Goal: Task Accomplishment & Management: Use online tool/utility

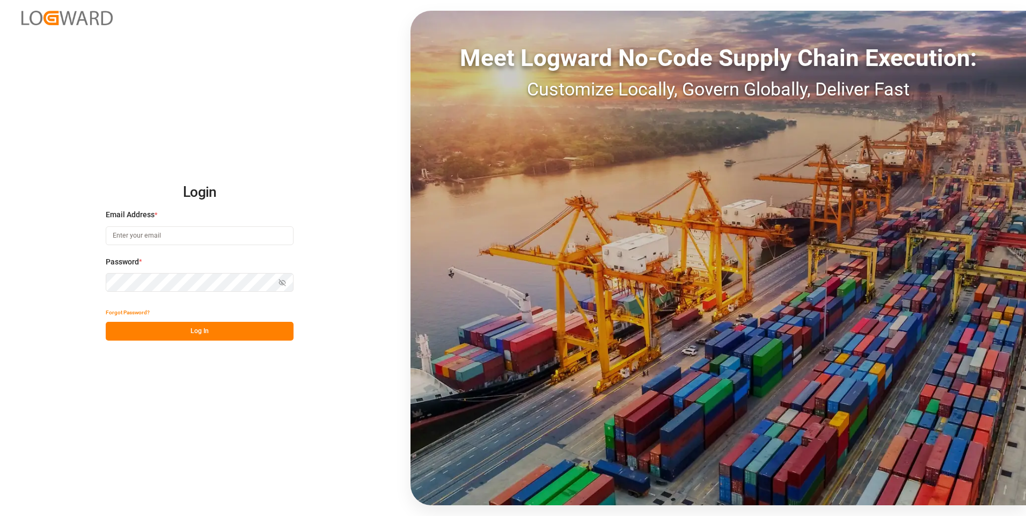
type input "[EMAIL_ADDRESS][DOMAIN_NAME]"
click at [213, 339] on button "Log In" at bounding box center [200, 331] width 188 height 19
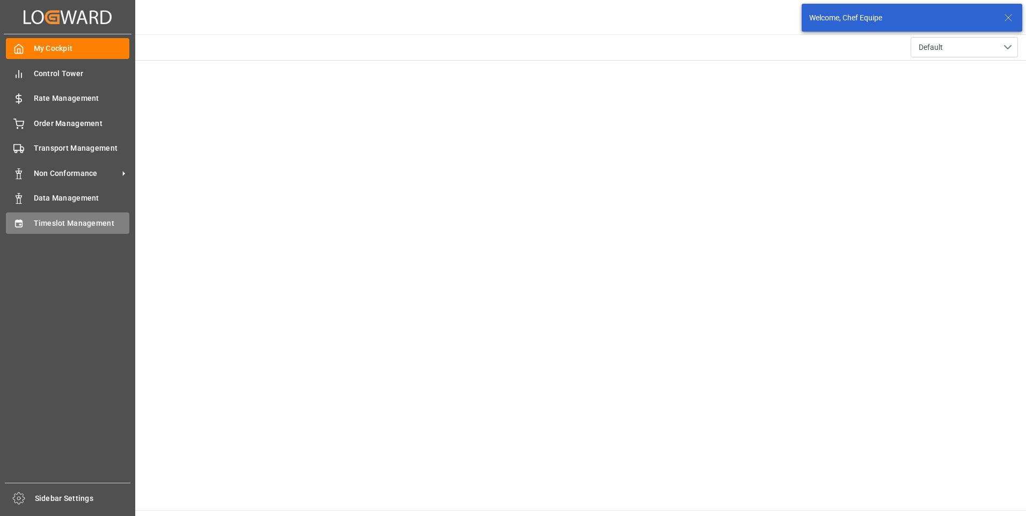
click at [37, 223] on span "Timeslot Management" at bounding box center [82, 223] width 96 height 11
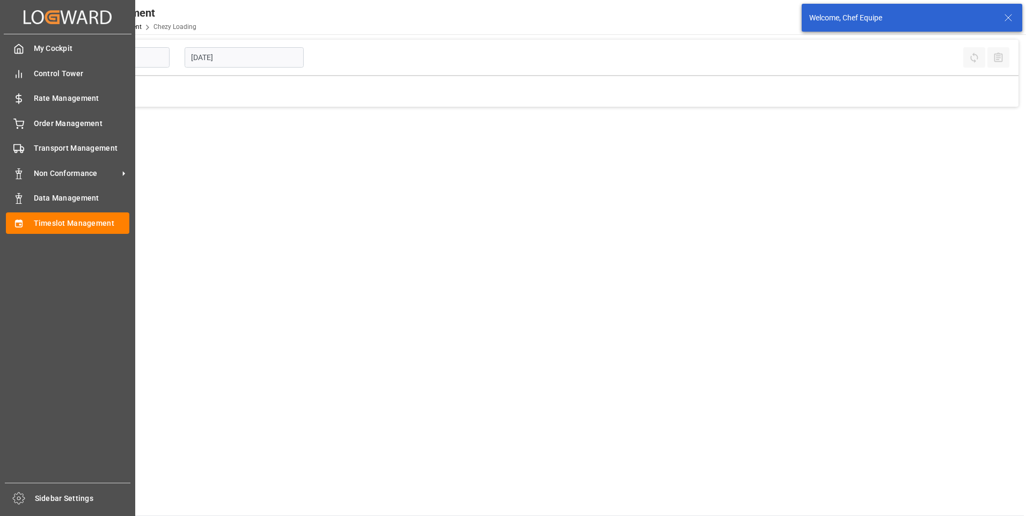
type input "Chezy Loading"
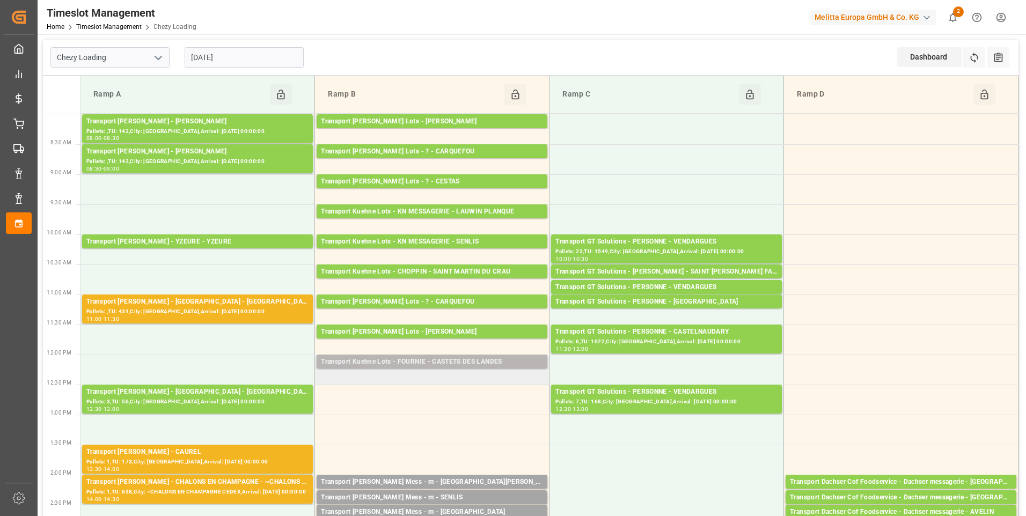
click at [476, 365] on div "Transport Kuehne Lots - FOURNIE - CASTETS DES LANDES" at bounding box center [432, 362] width 222 height 11
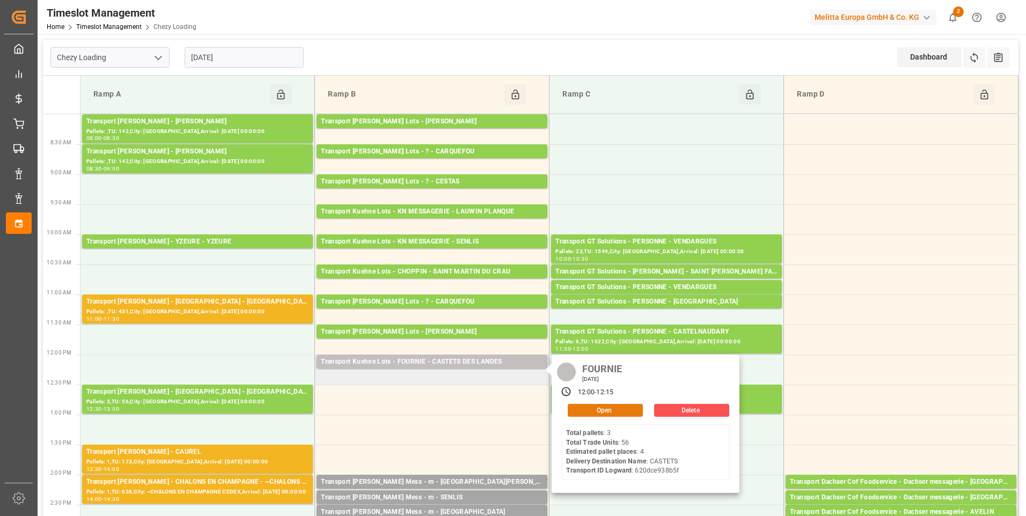
click at [589, 410] on button "Open" at bounding box center [605, 410] width 75 height 13
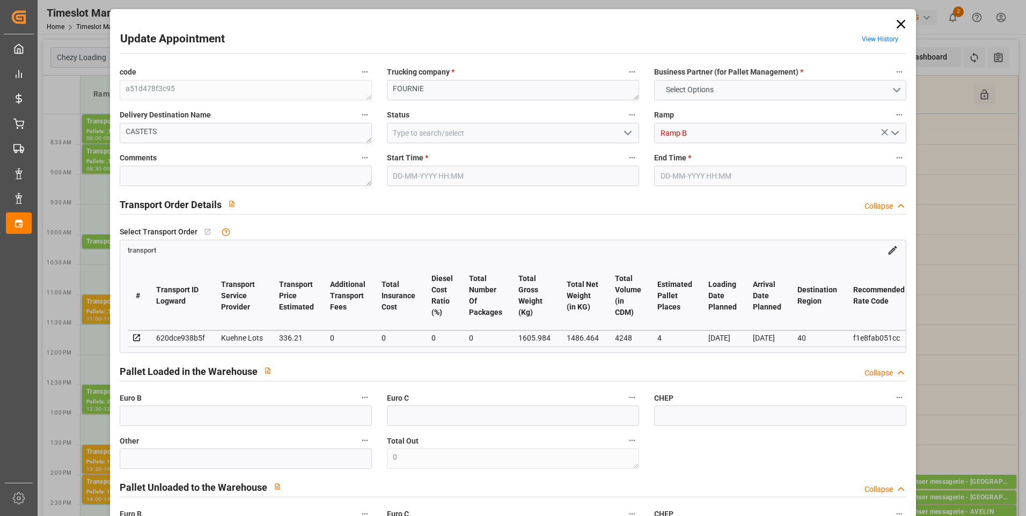
type input "4"
type input "336.21"
type input "0"
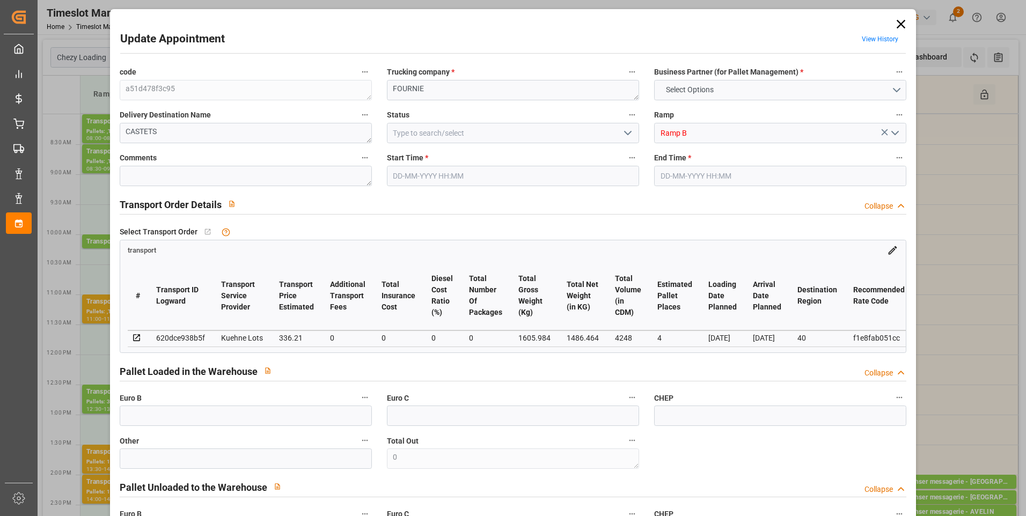
type input "336.21"
type input "0"
type input "1486.464"
type input "1791"
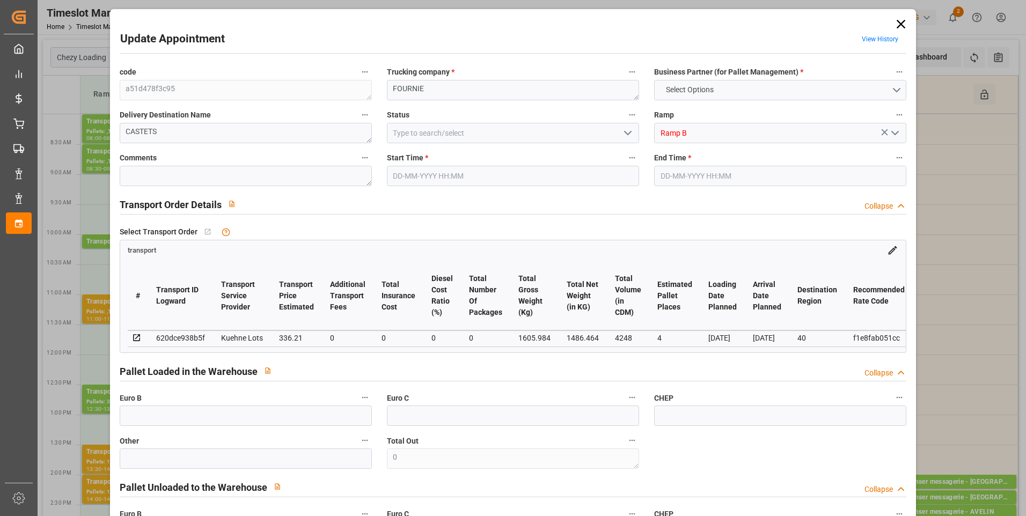
type input "4248"
type input "40"
type input "3"
type input "56"
type input "4"
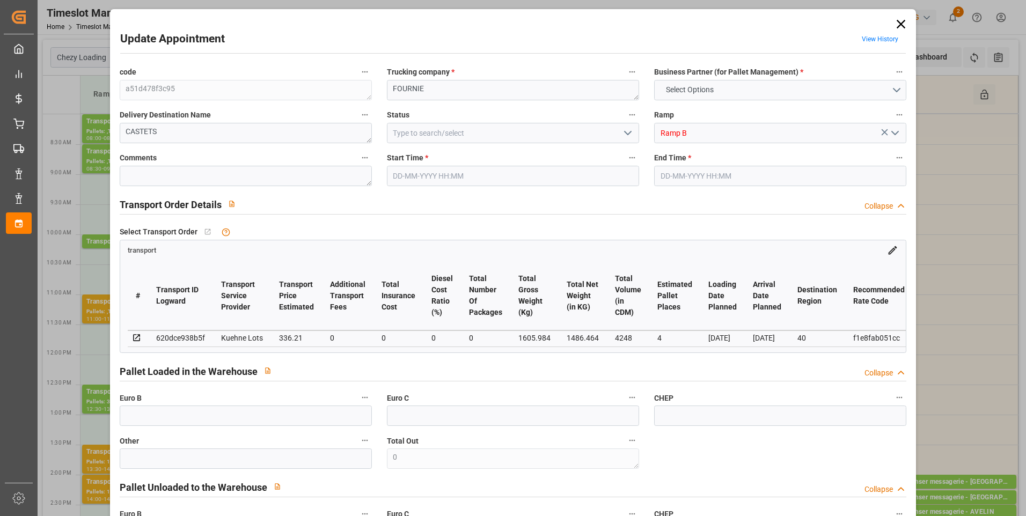
type input "101"
type input "1605.984"
type input "0"
type input "4710.8598"
type input "0"
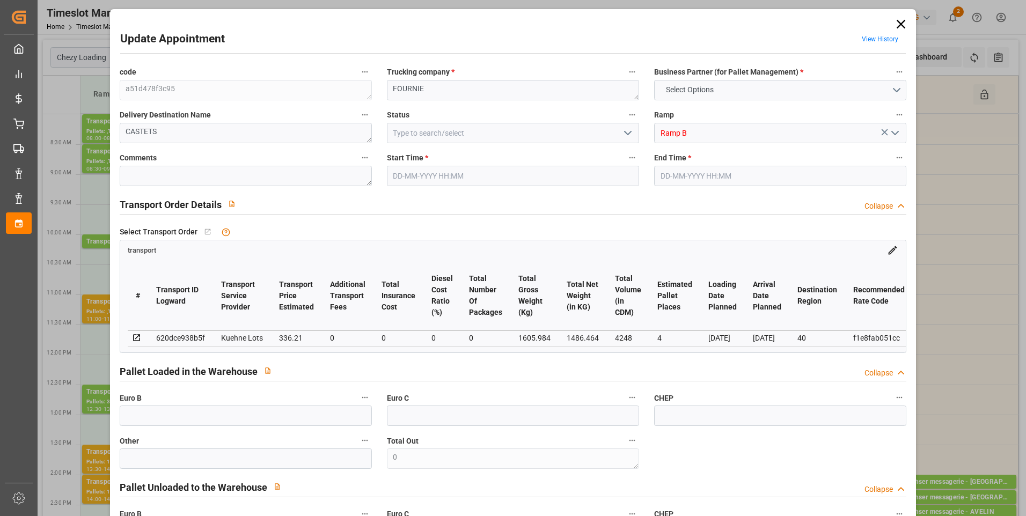
type input "0"
type input "21"
type input "35"
type input "[DATE] 12:00"
type input "[DATE] 12:15"
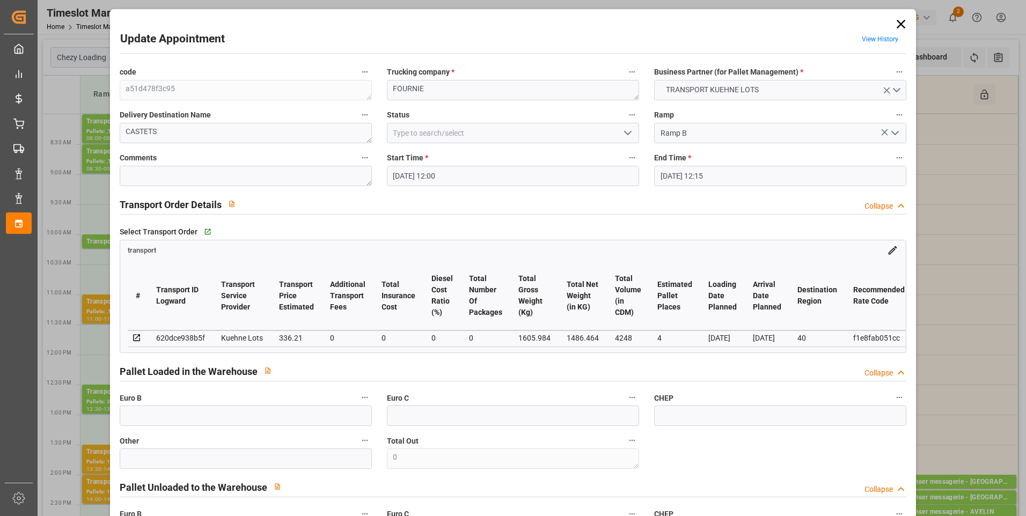
type input "[DATE] 15:01"
type input "[DATE] 12:32"
type input "[DATE]"
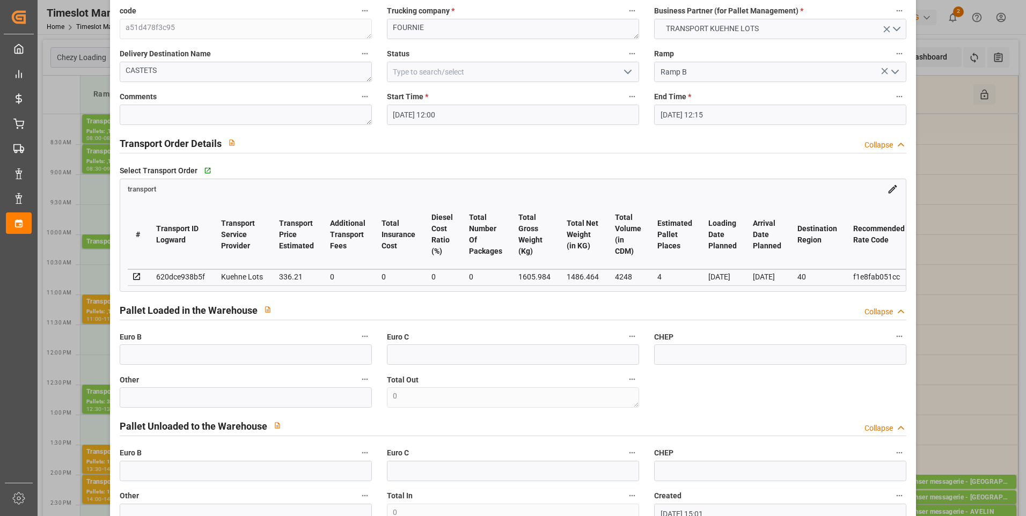
scroll to position [54, 0]
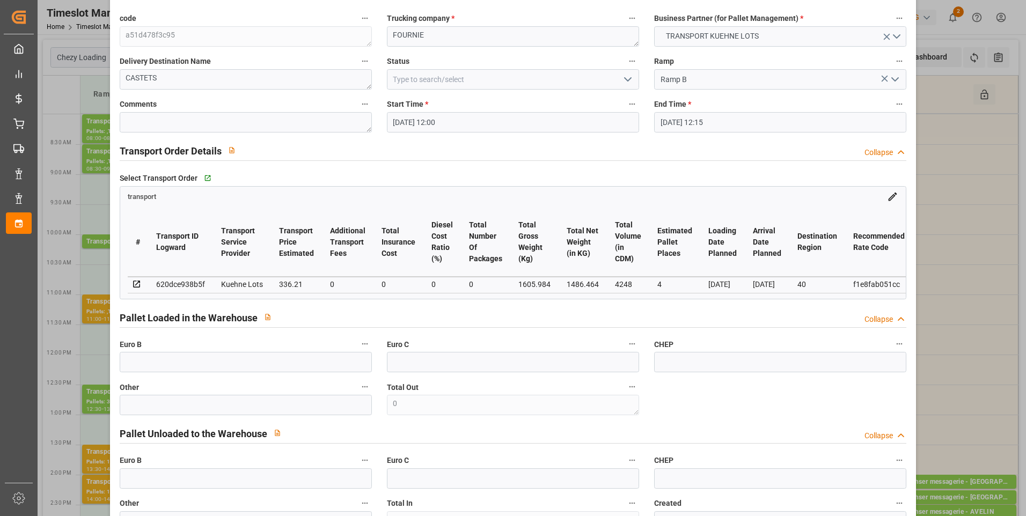
click at [624, 82] on icon "open menu" at bounding box center [627, 79] width 13 height 13
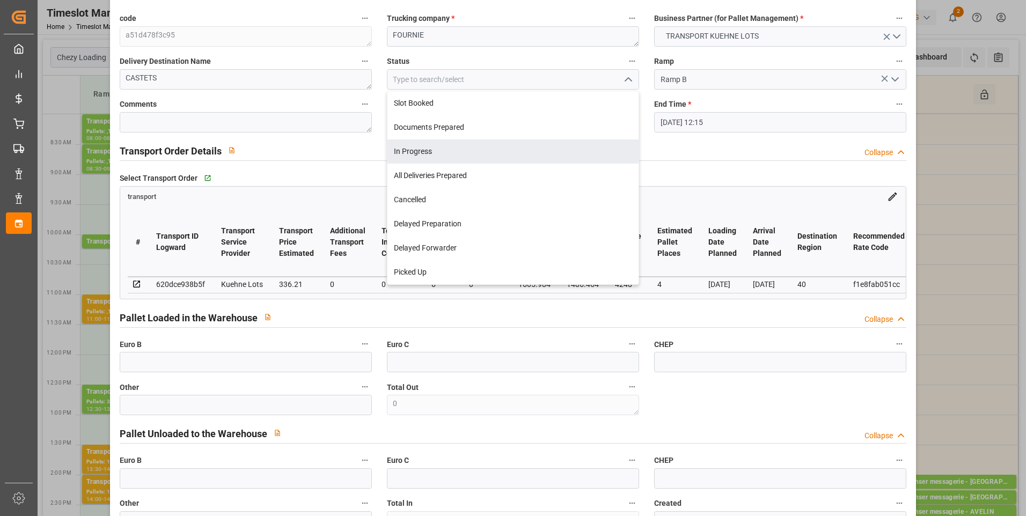
click at [424, 152] on div "In Progress" at bounding box center [512, 151] width 251 height 24
type input "In Progress"
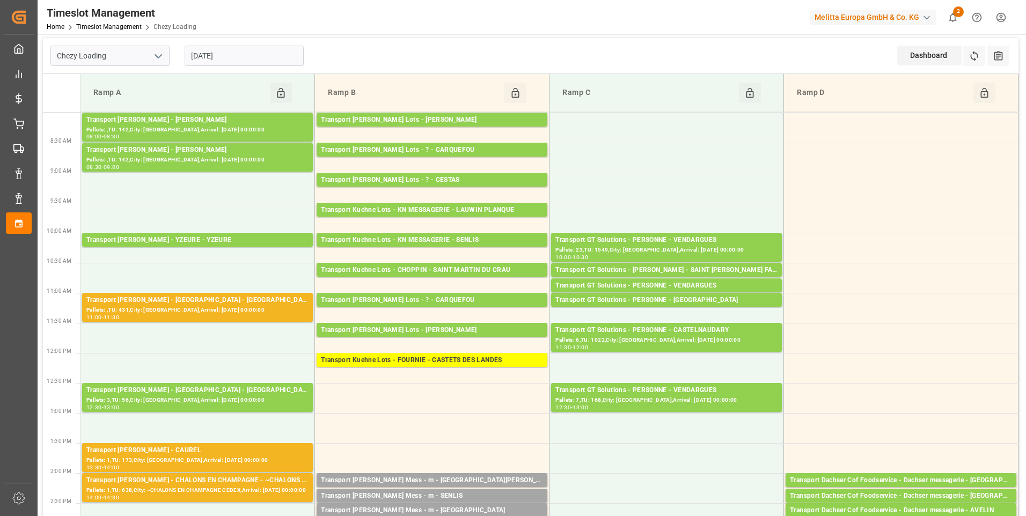
scroll to position [0, 0]
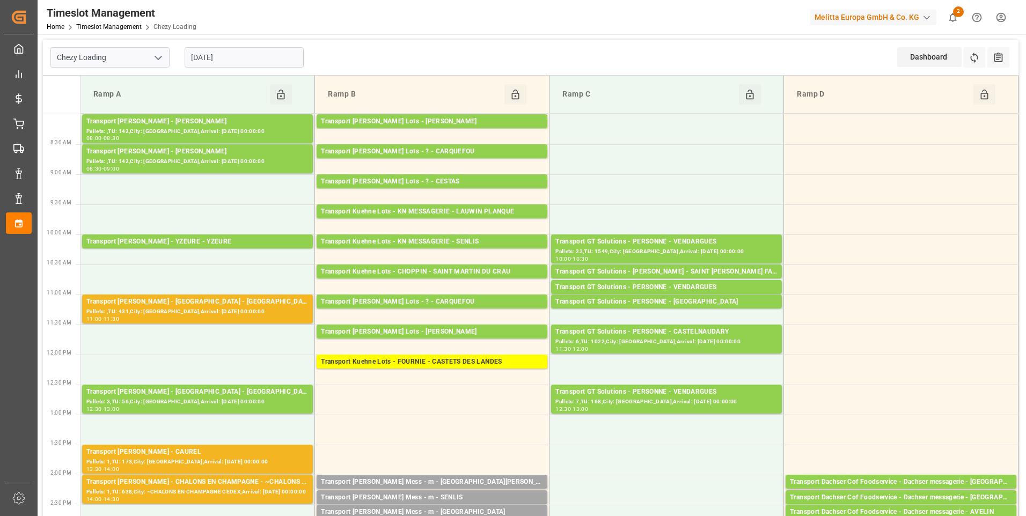
click at [160, 57] on icon "open menu" at bounding box center [158, 57] width 13 height 13
click at [107, 104] on div "Chezy Unloading" at bounding box center [110, 105] width 118 height 24
type input "Chezy Unloading"
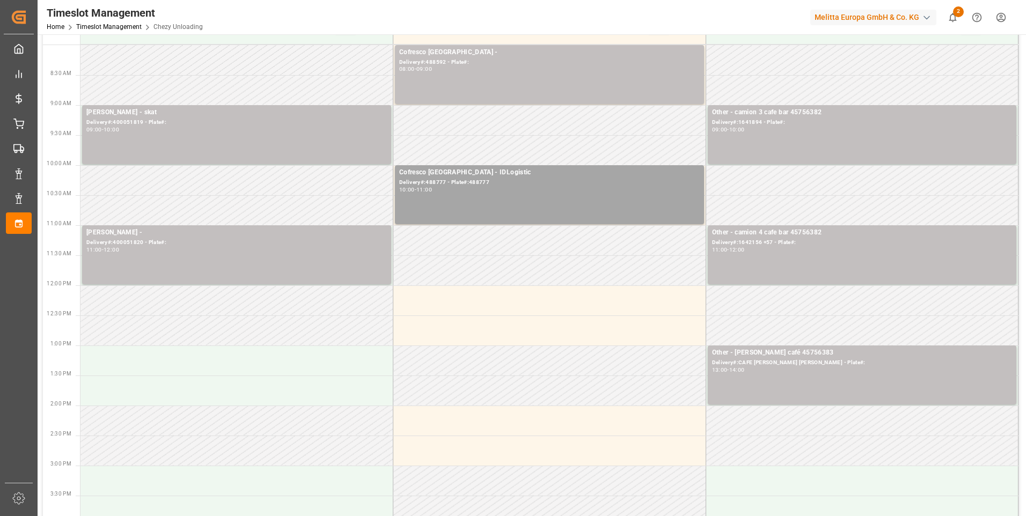
scroll to position [54, 0]
